Goal: Task Accomplishment & Management: Use online tool/utility

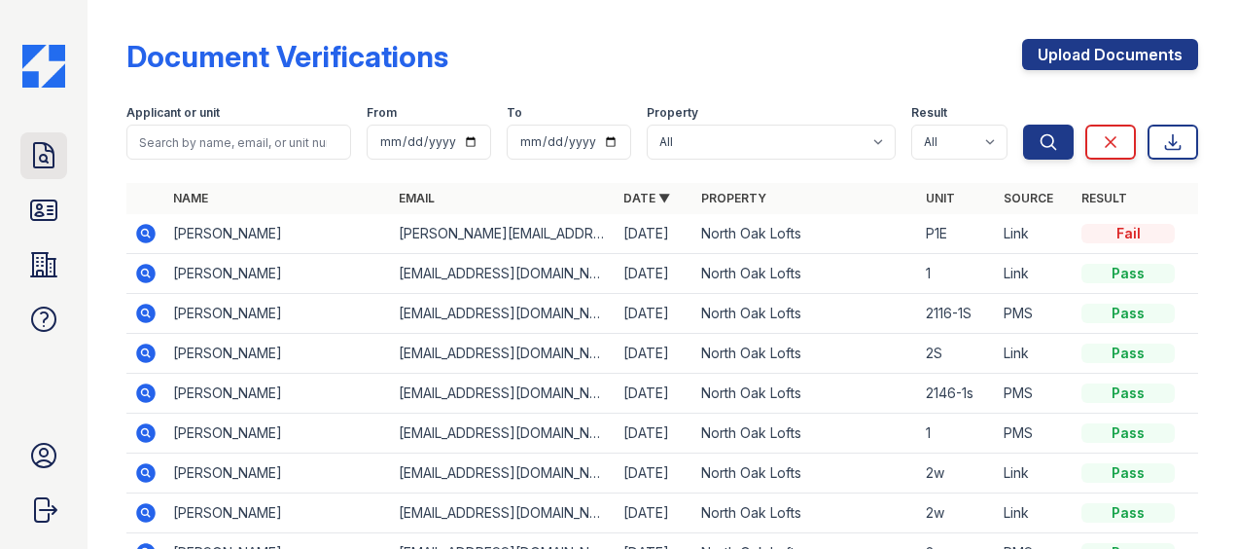
click at [41, 162] on icon at bounding box center [43, 155] width 31 height 31
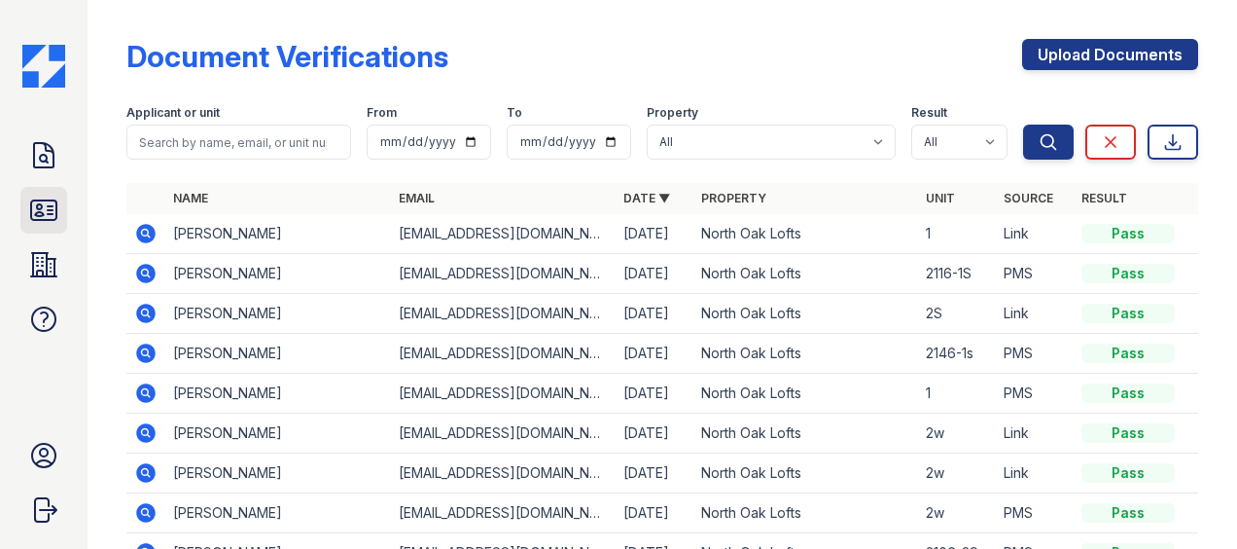
click at [47, 204] on icon at bounding box center [43, 210] width 31 height 31
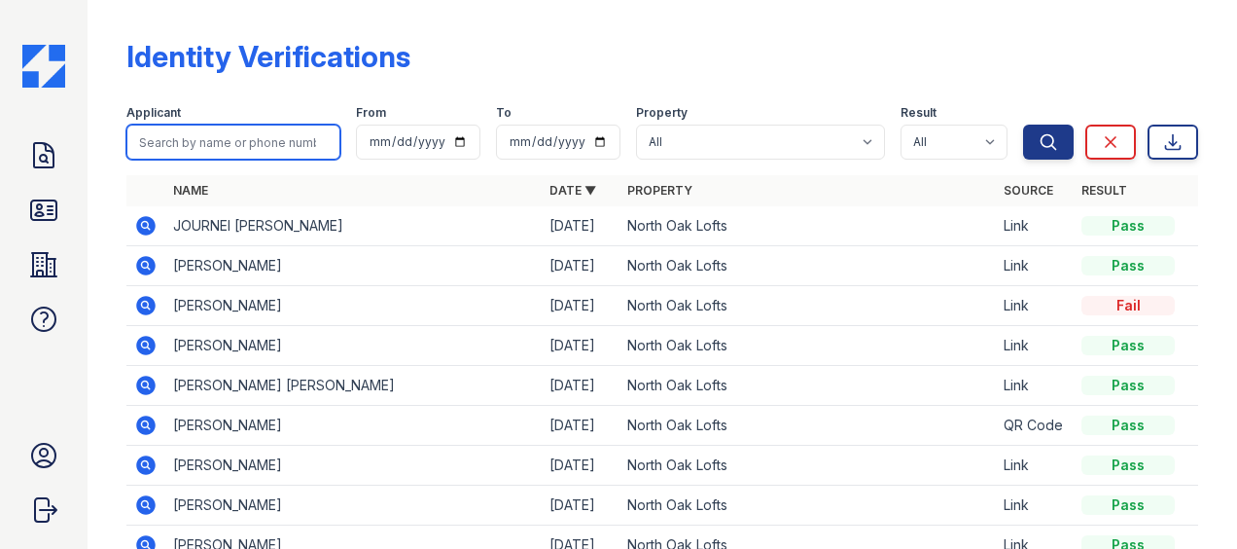
click at [179, 125] on input "search" at bounding box center [233, 142] width 214 height 35
type input "craw"
click at [1023, 125] on button "Search" at bounding box center [1048, 142] width 51 height 35
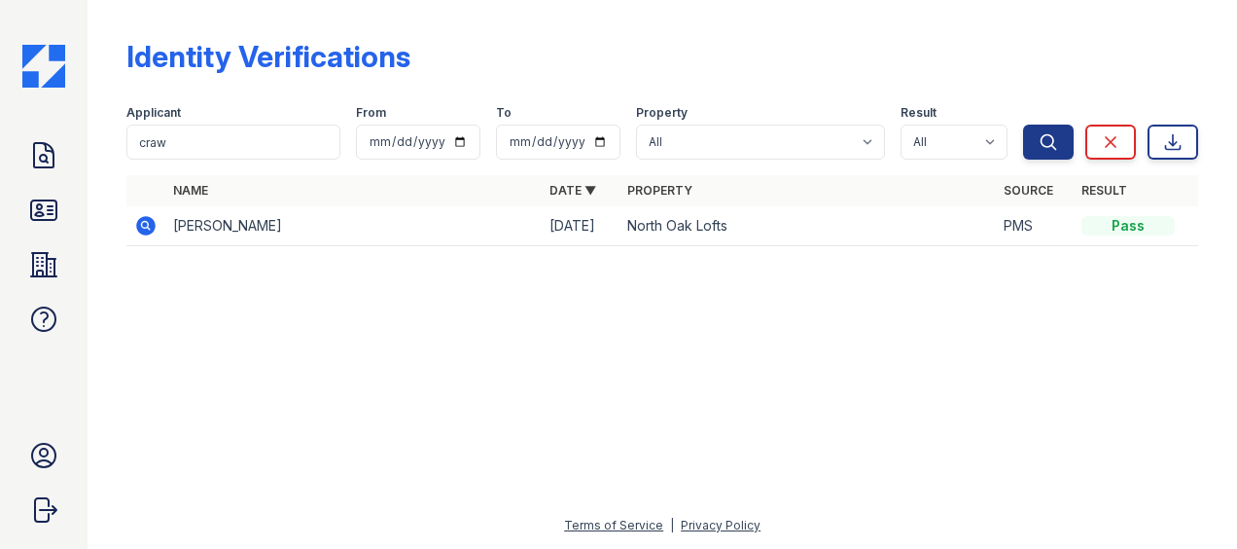
click at [140, 222] on icon at bounding box center [145, 225] width 19 height 19
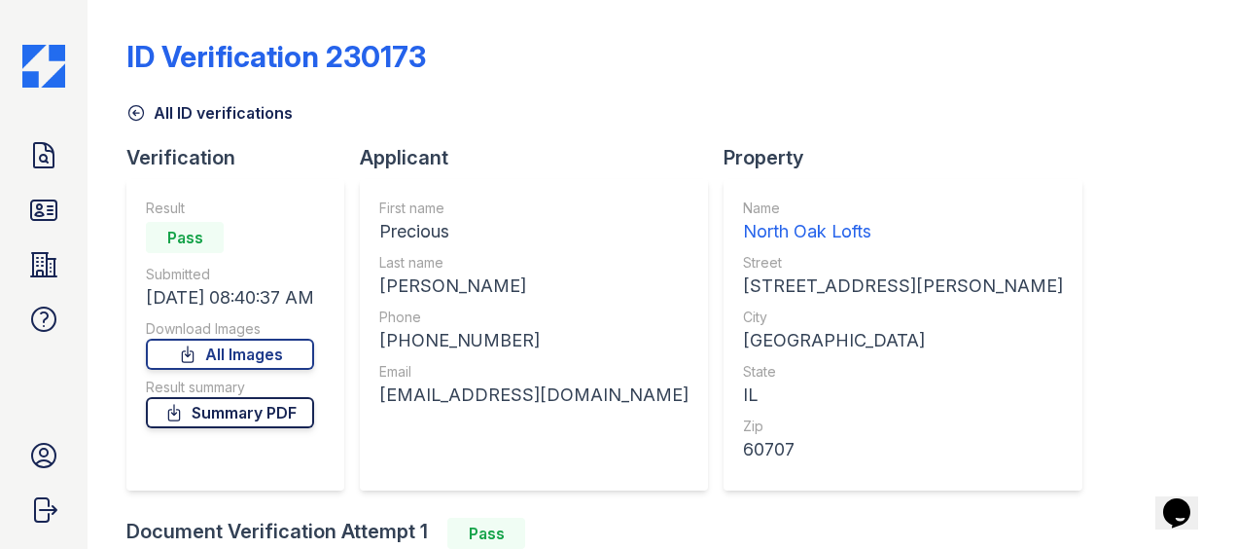
click at [249, 416] on link "Summary PDF" at bounding box center [230, 412] width 168 height 31
click at [45, 204] on icon at bounding box center [43, 210] width 31 height 31
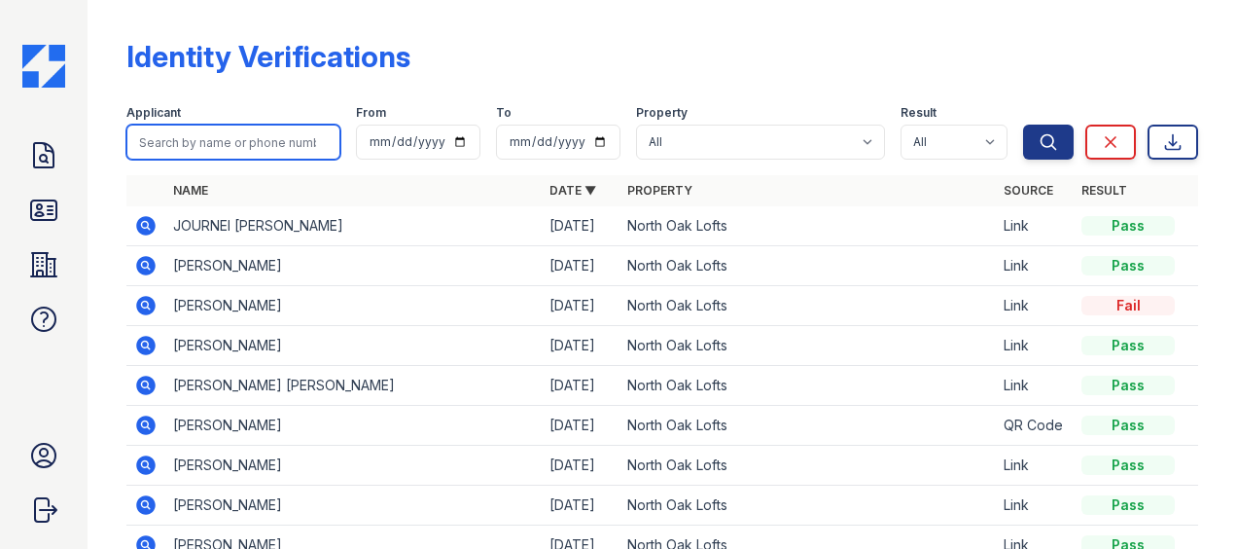
click at [184, 128] on input "search" at bounding box center [233, 142] width 214 height 35
type input "d"
type input "h"
type input "l"
type input "willia"
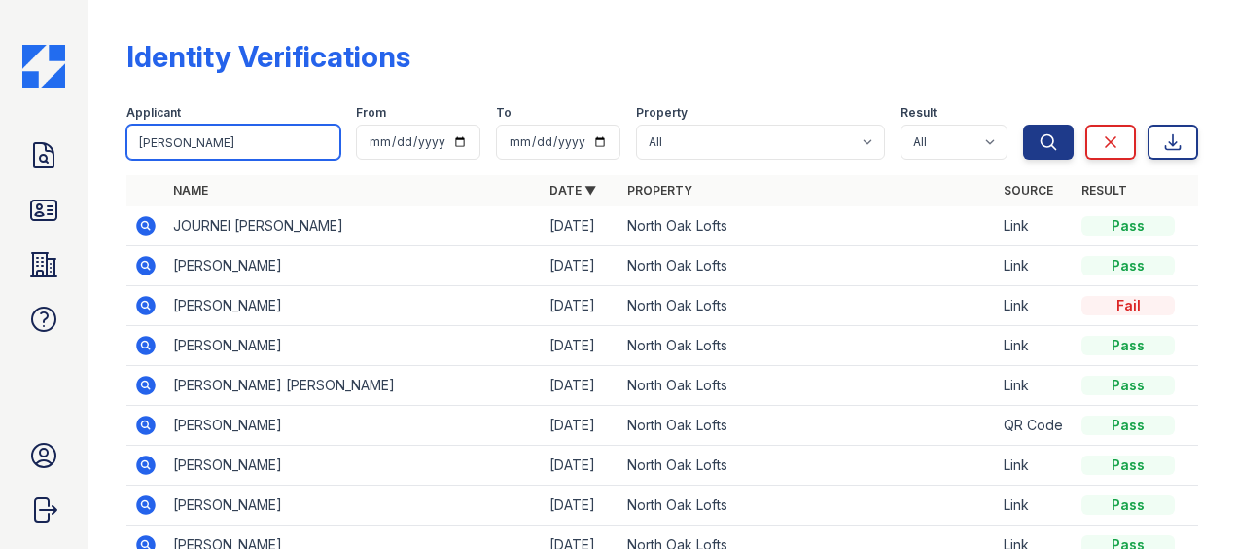
click at [1023, 125] on button "Search" at bounding box center [1048, 142] width 51 height 35
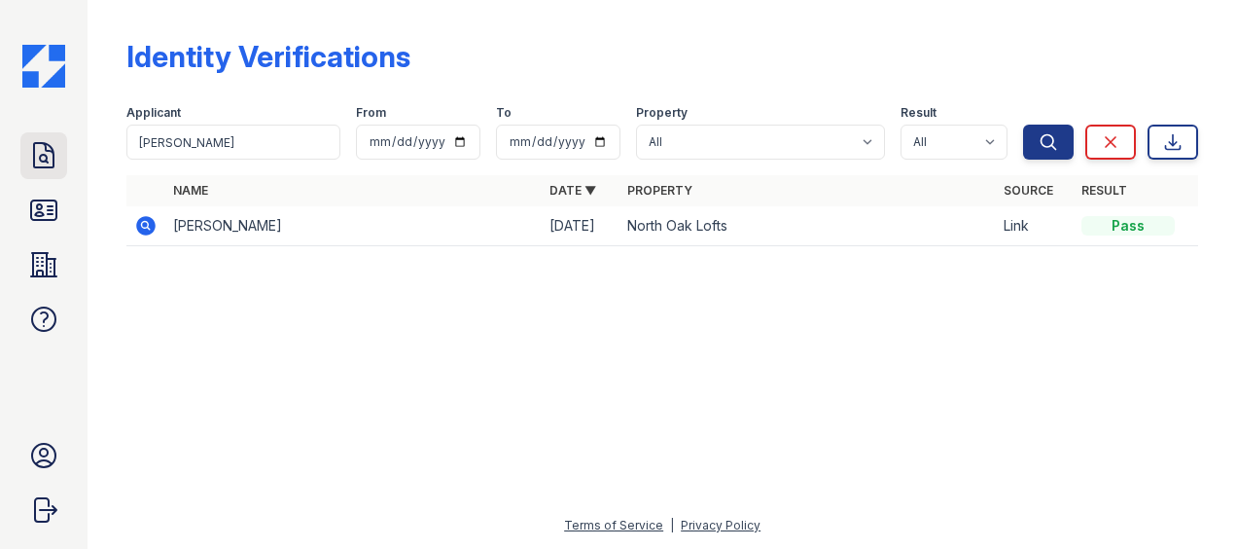
click at [34, 151] on icon at bounding box center [43, 155] width 19 height 24
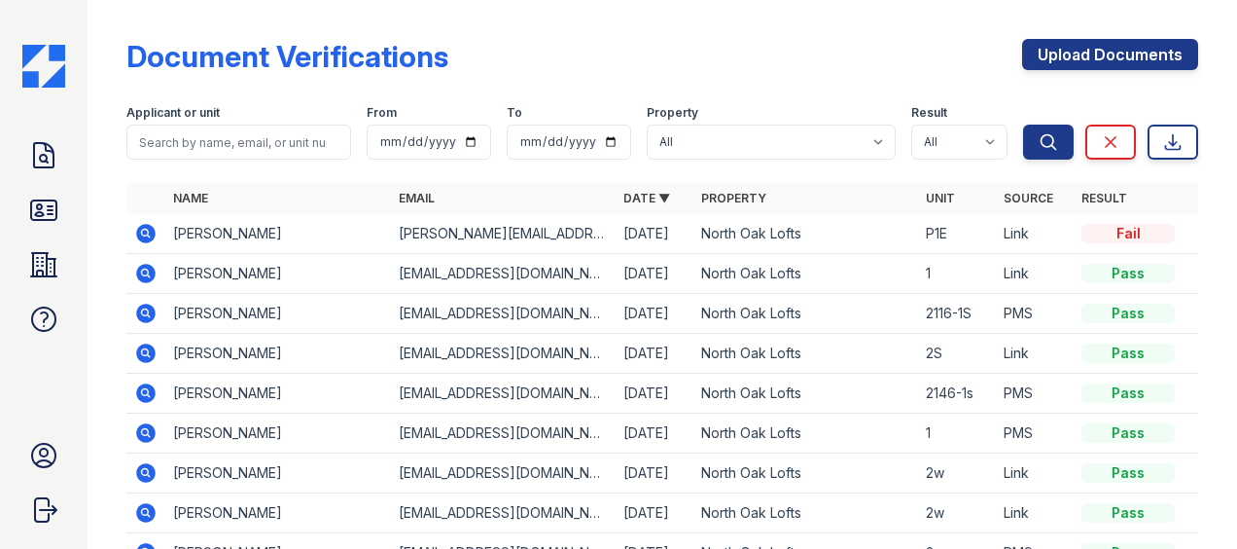
click at [34, 151] on icon at bounding box center [43, 155] width 19 height 24
click at [44, 200] on icon at bounding box center [43, 209] width 25 height 19
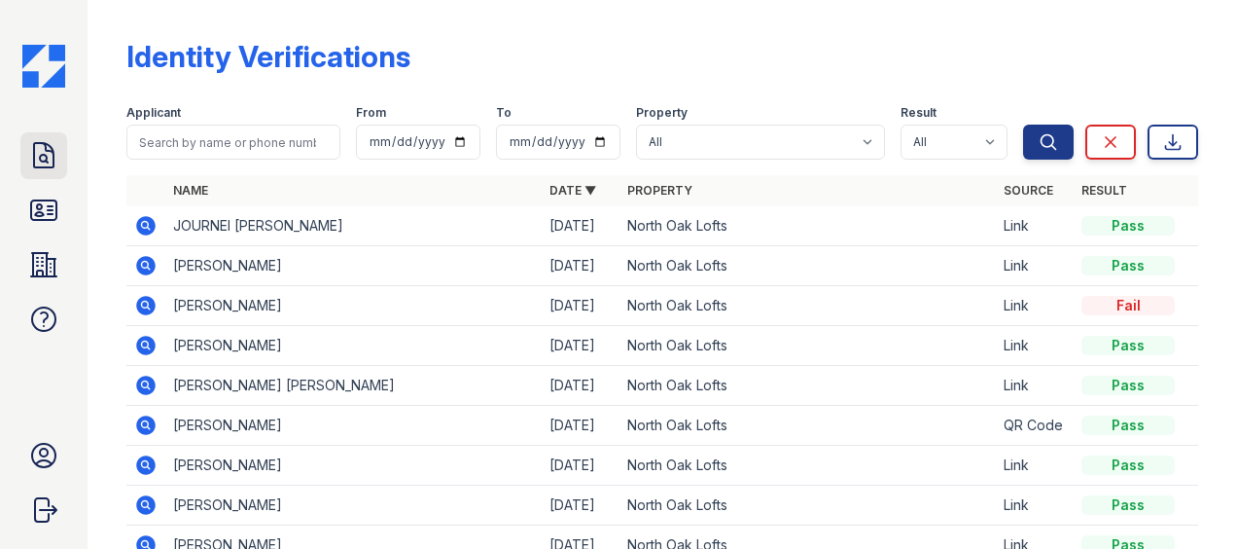
click at [53, 156] on icon at bounding box center [43, 155] width 31 height 31
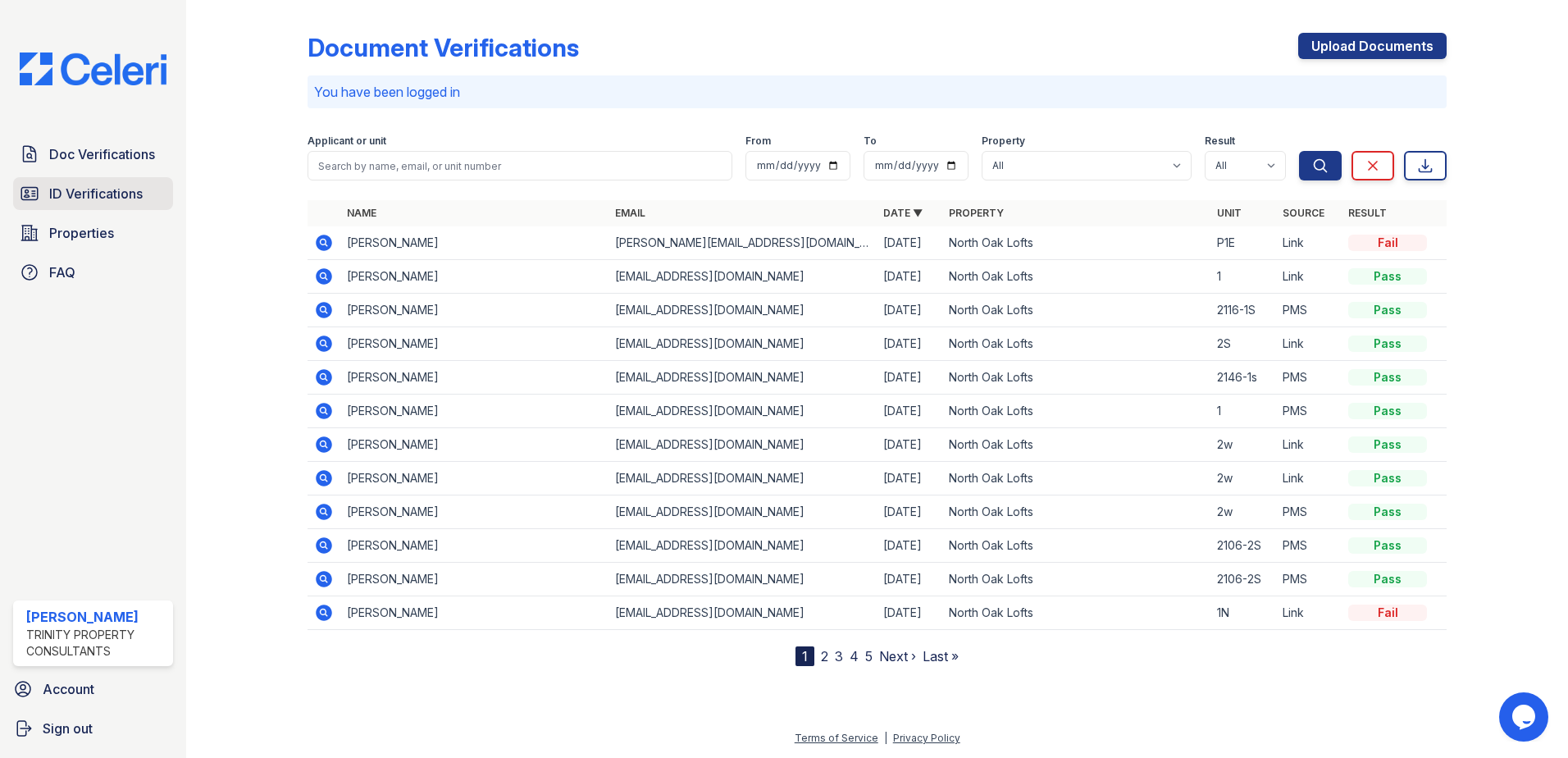
click at [56, 195] on span "ID Verifications" at bounding box center [95, 193] width 94 height 19
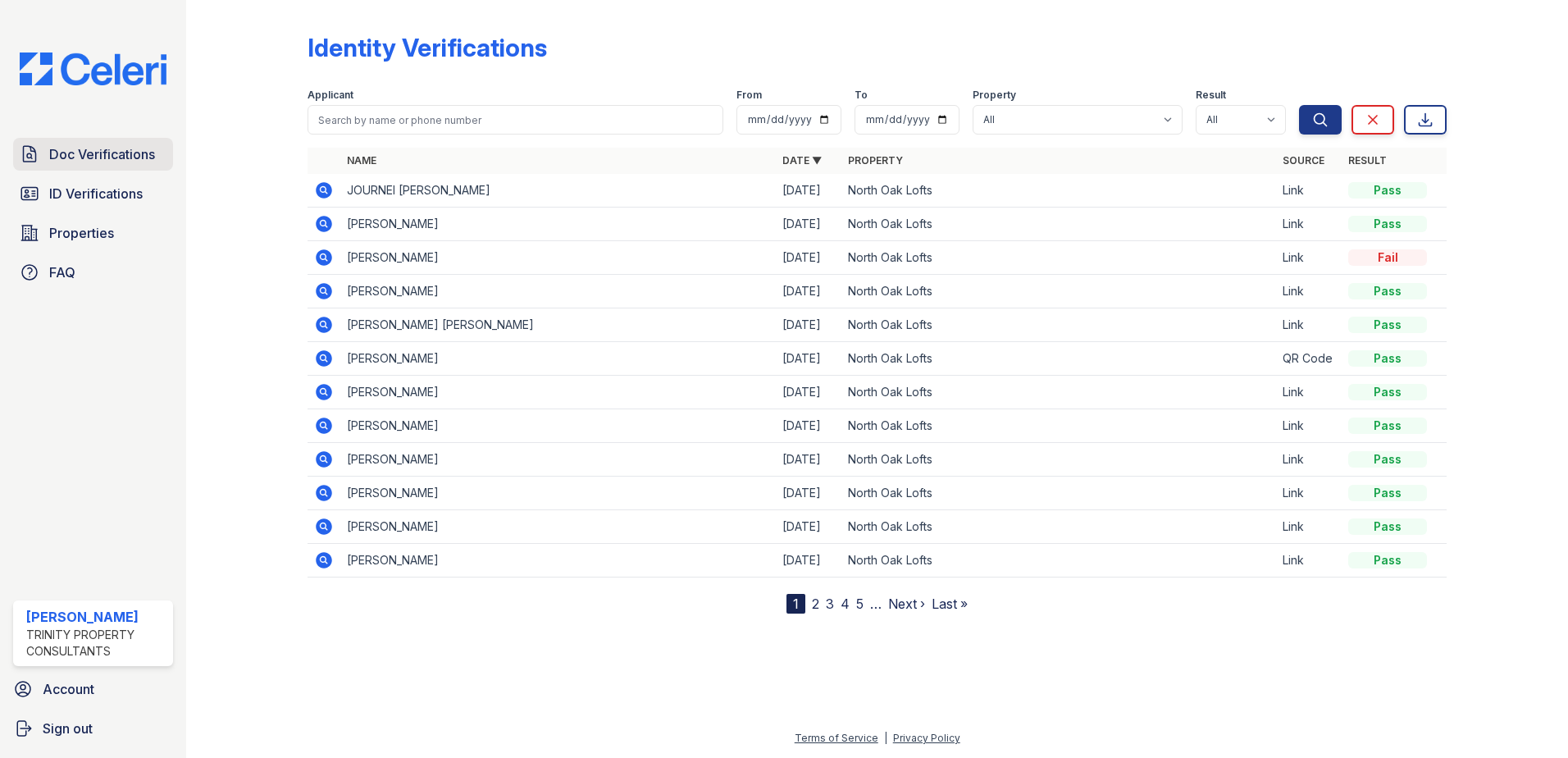
click at [97, 156] on span "Doc Verifications" at bounding box center [101, 153] width 105 height 19
